Goal: Task Accomplishment & Management: Use online tool/utility

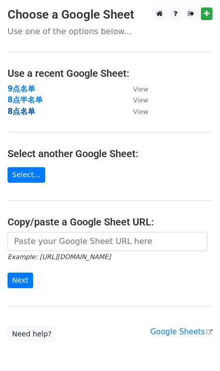
click at [17, 112] on strong "8点名单" at bounding box center [22, 111] width 28 height 9
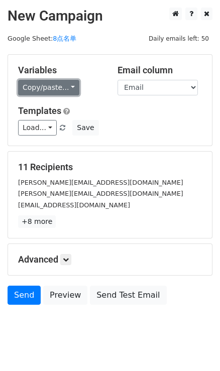
click at [73, 87] on link "Copy/paste..." at bounding box center [48, 88] width 61 height 16
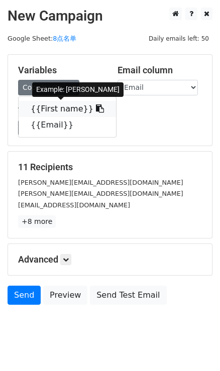
click at [96, 107] on icon at bounding box center [100, 108] width 8 height 8
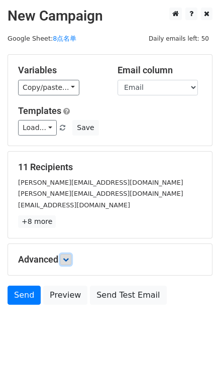
click at [64, 254] on link at bounding box center [65, 259] width 11 height 11
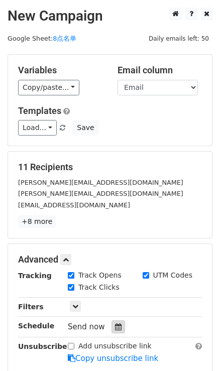
click at [124, 326] on div "Send now" at bounding box center [127, 327] width 118 height 14
click at [122, 326] on div at bounding box center [118, 326] width 14 height 13
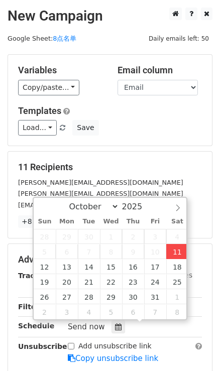
type input "2025-10-11 16:41"
type input "04"
type input "41"
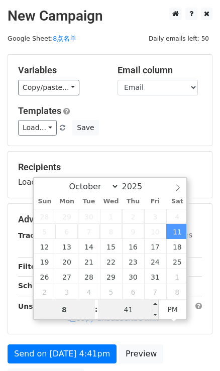
type input "8"
type input "2025-10-11 20:41"
type input "08"
click at [120, 318] on input "41" at bounding box center [128, 309] width 61 height 20
type input "0"
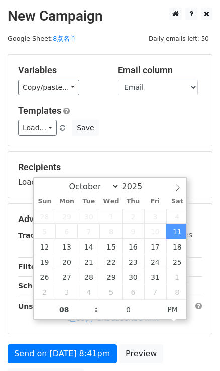
type input "2025-10-11 20:00"
click at [157, 139] on div "Variables Copy/paste... {{First name}} {{Email}} Email column First name Email …" at bounding box center [110, 100] width 204 height 91
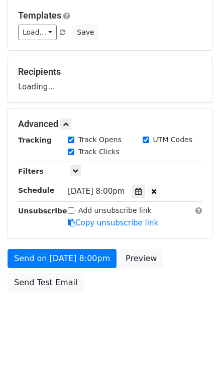
scroll to position [100, 0]
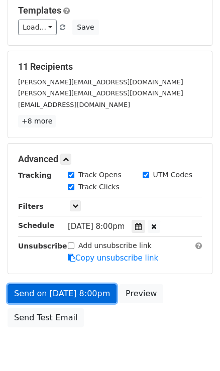
click at [79, 296] on link "Send on Oct 11 at 8:00pm" at bounding box center [62, 293] width 109 height 19
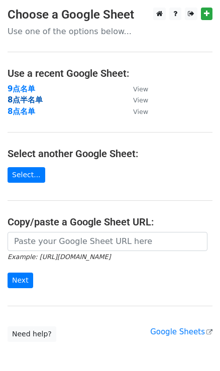
click at [37, 98] on strong "8点半名单" at bounding box center [25, 99] width 35 height 9
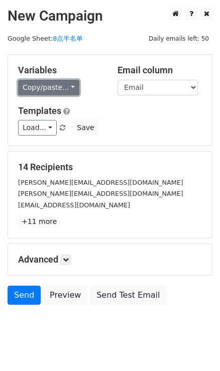
click at [67, 90] on link "Copy/paste..." at bounding box center [48, 88] width 61 height 16
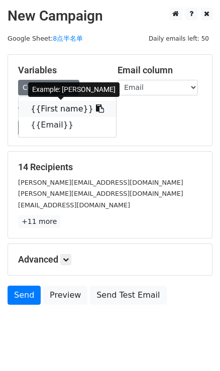
click at [96, 107] on icon at bounding box center [100, 108] width 8 height 8
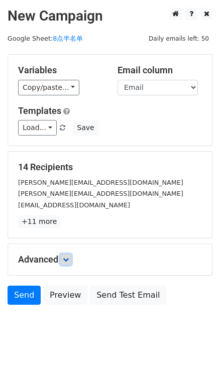
click at [69, 255] on link at bounding box center [65, 259] width 11 height 11
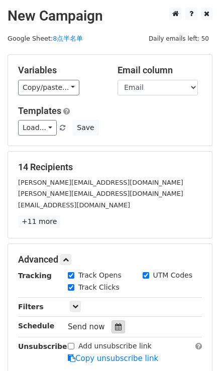
click at [115, 329] on icon at bounding box center [118, 326] width 7 height 7
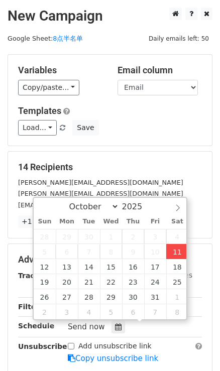
type input "2025-10-11 16:44"
type input "04"
type input "44"
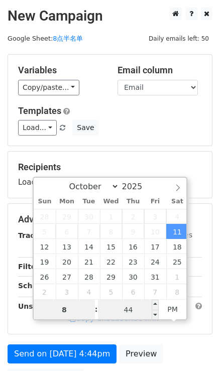
type input "8"
type input "2025-10-11 20:44"
type input "08"
click at [133, 308] on input "44" at bounding box center [128, 309] width 61 height 20
type input "30"
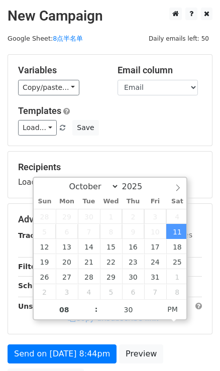
type input "2025-10-11 20:30"
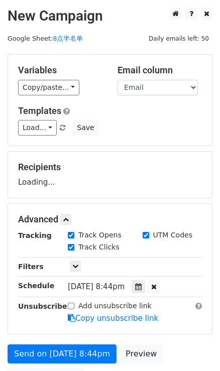
click at [125, 125] on div "Load... No templates saved Save" at bounding box center [110, 128] width 199 height 16
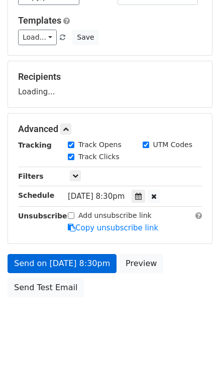
scroll to position [100, 0]
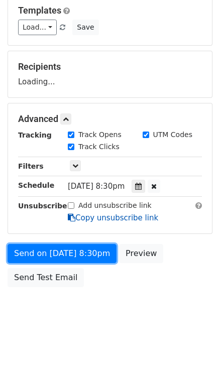
click at [100, 254] on form "Variables Copy/paste... {{First name}} {{Email}} Email column First name Email …" at bounding box center [110, 123] width 205 height 338
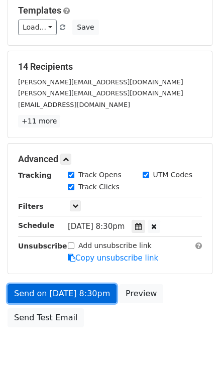
click at [94, 289] on link "Send on Oct 11 at 8:30pm" at bounding box center [62, 293] width 109 height 19
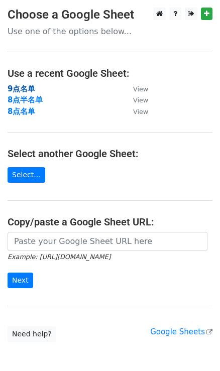
click at [20, 85] on strong "9点名单" at bounding box center [22, 88] width 28 height 9
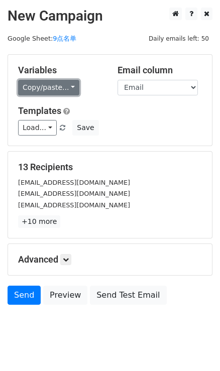
click at [63, 92] on link "Copy/paste..." at bounding box center [48, 88] width 61 height 16
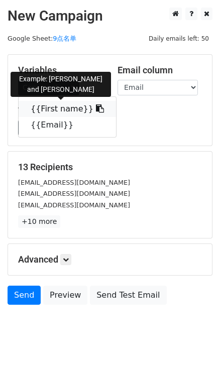
click at [83, 107] on link "{{First name}}" at bounding box center [67, 109] width 97 height 16
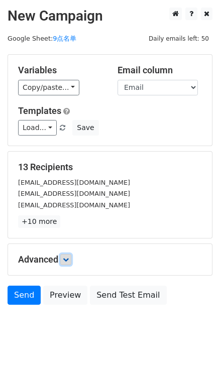
click at [63, 257] on link at bounding box center [65, 259] width 11 height 11
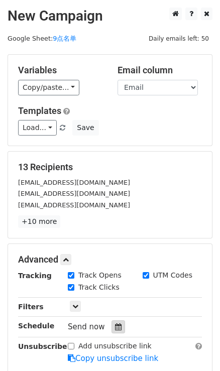
click at [120, 320] on div at bounding box center [118, 326] width 14 height 13
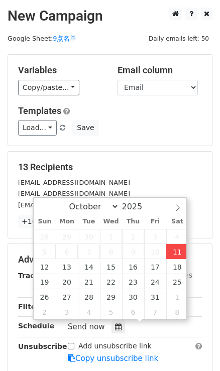
type input "2025-10-11 16:48"
type input "04"
type input "48"
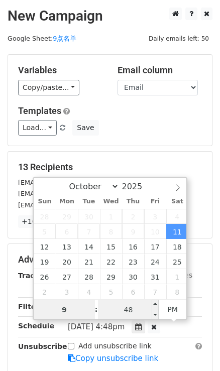
type input "9"
type input "2025-10-11 21:48"
type input "09"
click at [134, 306] on input "48" at bounding box center [128, 309] width 61 height 20
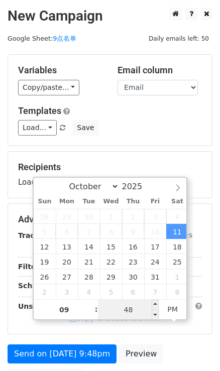
type input "0"
type input "2025-10-11 21:00"
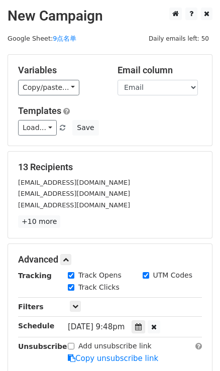
click at [130, 163] on h5 "13 Recipients" at bounding box center [110, 167] width 184 height 11
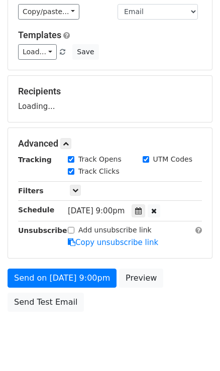
scroll to position [100, 0]
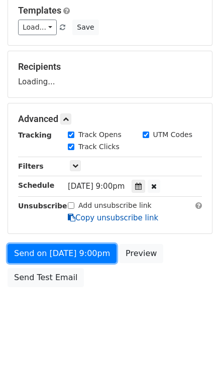
click at [100, 254] on form "Variables Copy/paste... {{First name}} {{Email}} Email column First name Email …" at bounding box center [110, 123] width 205 height 338
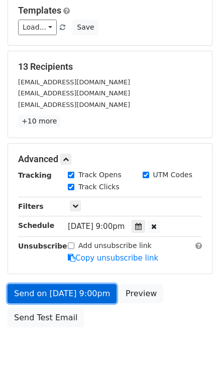
click at [96, 294] on link "Send on Oct 11 at 9:00pm" at bounding box center [62, 293] width 109 height 19
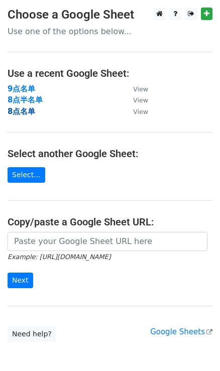
click at [24, 110] on strong "8点名单" at bounding box center [22, 111] width 28 height 9
click at [21, 114] on strong "8点名单" at bounding box center [22, 111] width 28 height 9
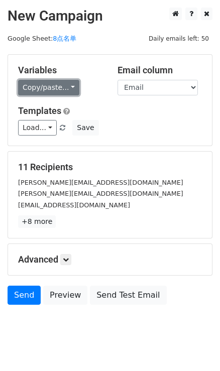
drag, startPoint x: 67, startPoint y: 89, endPoint x: 74, endPoint y: 92, distance: 7.9
click at [67, 89] on link "Copy/paste..." at bounding box center [48, 88] width 61 height 16
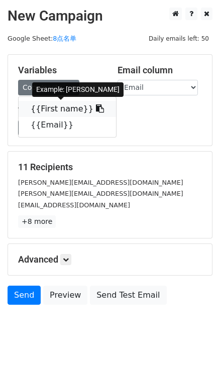
click at [92, 109] on link "{{First name}}" at bounding box center [67, 109] width 97 height 16
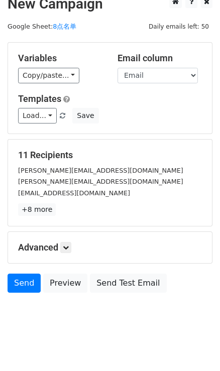
scroll to position [18, 0]
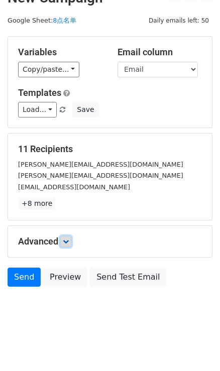
click at [71, 241] on link at bounding box center [65, 241] width 11 height 11
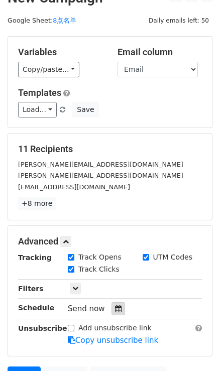
click at [116, 306] on icon at bounding box center [118, 308] width 7 height 7
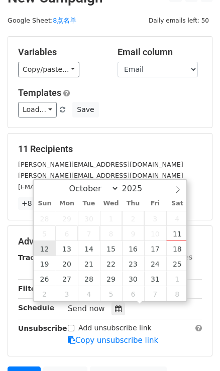
type input "2025-10-12 12:00"
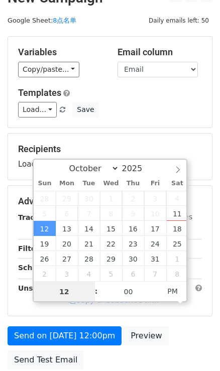
type input "8"
type input "2025-10-12 20:00"
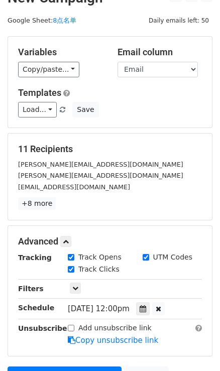
click at [130, 117] on div "Variables Copy/paste... {{First name}} {{Email}} Email column First name Email …" at bounding box center [110, 82] width 204 height 91
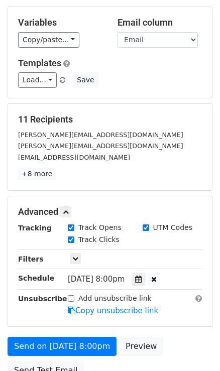
scroll to position [64, 0]
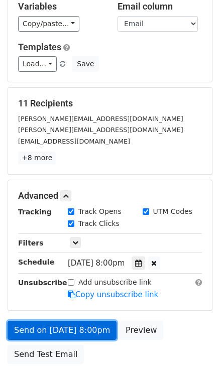
click at [75, 330] on link "Send on Oct 12 at 8:00pm" at bounding box center [62, 330] width 109 height 19
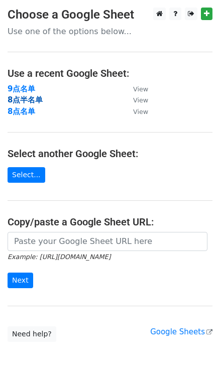
click at [18, 98] on strong "8点半名单" at bounding box center [25, 99] width 35 height 9
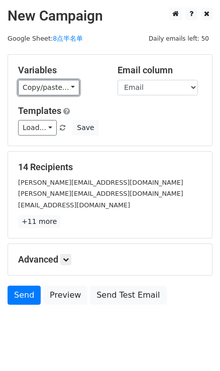
drag, startPoint x: 64, startPoint y: 88, endPoint x: 90, endPoint y: 100, distance: 29.2
click at [64, 88] on link "Copy/paste..." at bounding box center [48, 88] width 61 height 16
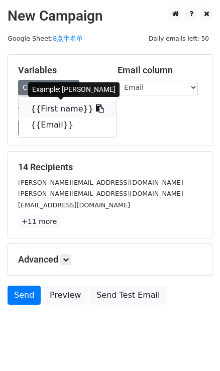
click at [97, 103] on link "{{First name}}" at bounding box center [67, 109] width 97 height 16
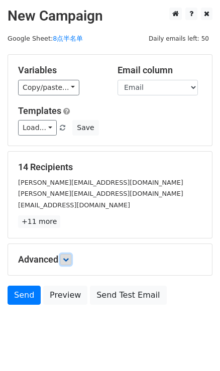
click at [71, 262] on link at bounding box center [65, 259] width 11 height 11
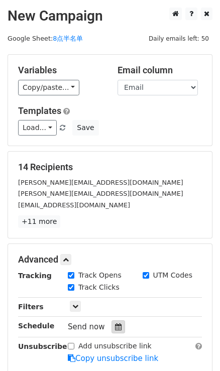
click at [120, 322] on div at bounding box center [118, 326] width 14 height 13
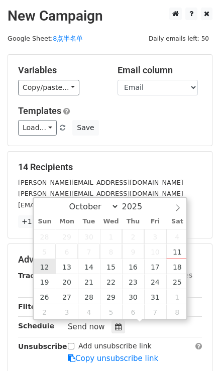
type input "[DATE] 12:00"
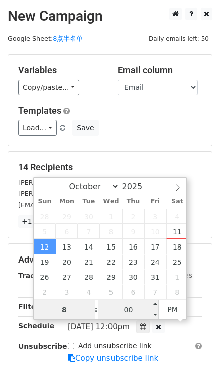
type input "8"
type input "2025-10-12 20:00"
type input "08"
click at [129, 308] on input "00" at bounding box center [128, 309] width 61 height 20
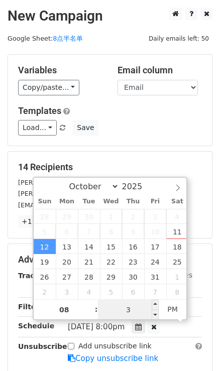
type input "30"
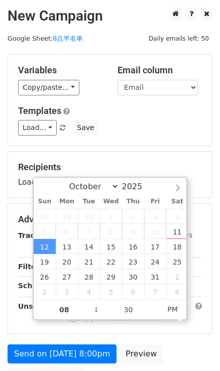
type input "2025-10-12 20:30"
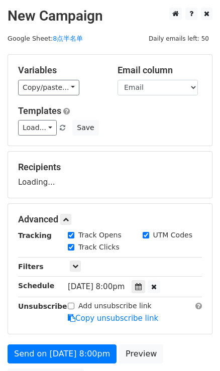
click at [126, 115] on h5 "Templates" at bounding box center [110, 110] width 184 height 11
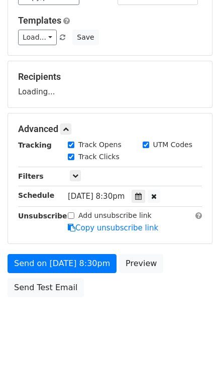
scroll to position [91, 0]
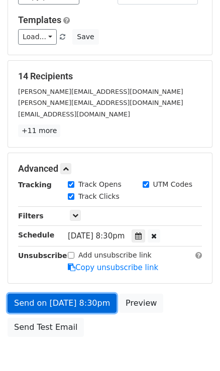
click at [90, 305] on link "Send on Oct 12 at 8:30pm" at bounding box center [62, 302] width 109 height 19
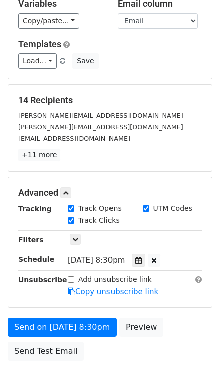
scroll to position [45, 0]
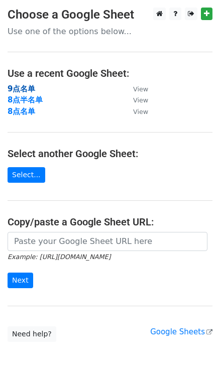
click at [28, 89] on strong "9点名单" at bounding box center [22, 88] width 28 height 9
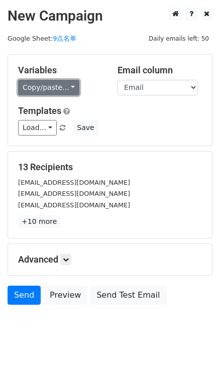
click at [69, 84] on link "Copy/paste..." at bounding box center [48, 88] width 61 height 16
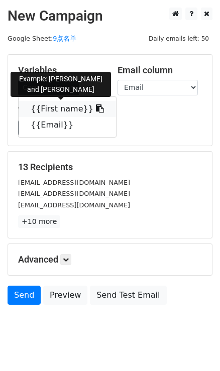
click at [96, 110] on icon at bounding box center [100, 108] width 8 height 8
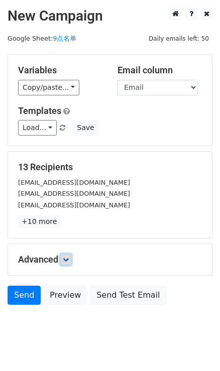
click at [71, 255] on link at bounding box center [65, 259] width 11 height 11
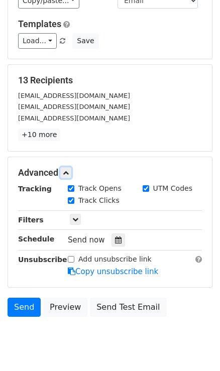
scroll to position [91, 0]
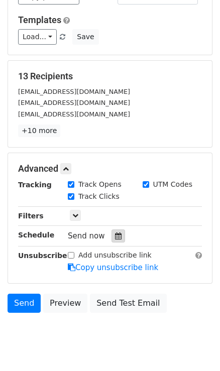
click at [118, 230] on div at bounding box center [118, 235] width 14 height 13
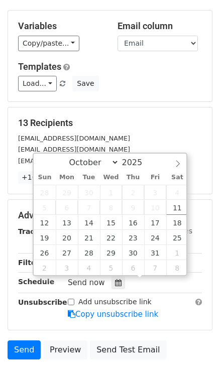
scroll to position [0, 0]
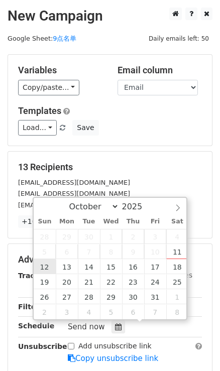
type input "2025-10-12 12:00"
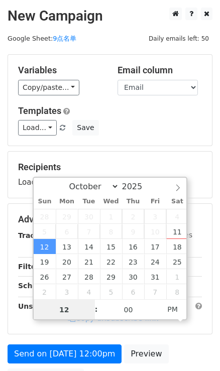
type input "9"
type input "2025-10-12 21:00"
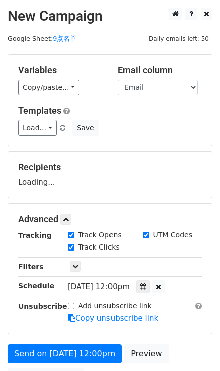
click at [151, 142] on div "Variables Copy/paste... {{First name}} {{Email}} Email column First name Email …" at bounding box center [110, 100] width 204 height 91
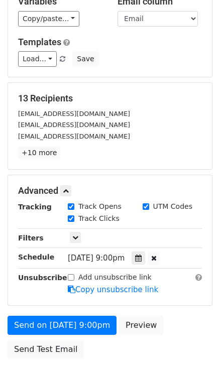
scroll to position [136, 0]
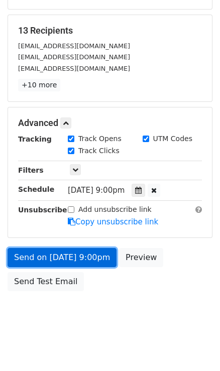
click at [85, 257] on link "Send on Oct 12 at 9:00pm" at bounding box center [62, 257] width 109 height 19
